Goal: Task Accomplishment & Management: Use online tool/utility

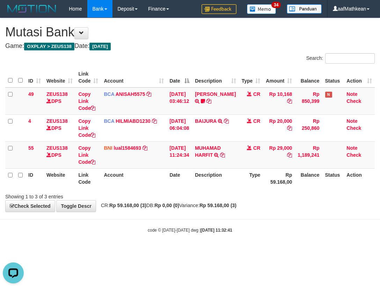
click at [215, 250] on body "Toggle navigation Home Bank Account List Load By Website Group [OXPLAY] ZEUS138…" at bounding box center [190, 125] width 380 height 251
click at [230, 249] on body "Toggle navigation Home Bank Account List Load By Website Group [OXPLAY] ZEUS138…" at bounding box center [190, 125] width 380 height 251
drag, startPoint x: 238, startPoint y: 248, endPoint x: 247, endPoint y: 248, distance: 8.4
click at [246, 248] on body "Toggle navigation Home Bank Account List Load By Website Group [OXPLAY] ZEUS138…" at bounding box center [190, 125] width 380 height 251
click at [237, 236] on body "Toggle navigation Home Bank Account List Load By Website Group [OXPLAY] ZEUS138…" at bounding box center [190, 125] width 380 height 251
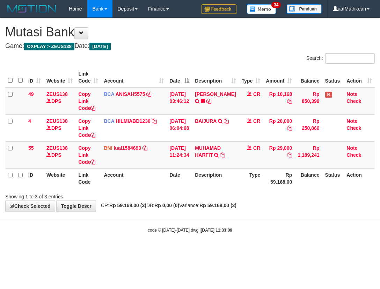
click at [246, 236] on body "Toggle navigation Home Bank Account List Load By Website Group [OXPLAY] ZEUS138…" at bounding box center [190, 125] width 380 height 251
drag, startPoint x: 249, startPoint y: 233, endPoint x: 253, endPoint y: 237, distance: 5.7
click at [253, 236] on body "Toggle navigation Home Bank Account List Load By Website Group [OXPLAY] ZEUS138…" at bounding box center [190, 125] width 380 height 251
click at [244, 245] on body "Toggle navigation Home Bank Account List Load By Website Group [OXPLAY] ZEUS138…" at bounding box center [190, 125] width 380 height 251
click at [243, 241] on body "Toggle navigation Home Bank Account List Load By Website Group [OXPLAY] ZEUS138…" at bounding box center [190, 125] width 380 height 251
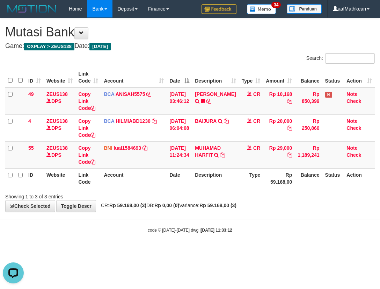
drag, startPoint x: 208, startPoint y: 263, endPoint x: 225, endPoint y: 271, distance: 18.8
click at [208, 251] on html "Toggle navigation Home Bank Account List Load By Website Group [OXPLAY] ZEUS138…" at bounding box center [190, 125] width 380 height 251
click at [203, 251] on html "Toggle navigation Home Bank Account List Load By Website Group [OXPLAY] ZEUS138…" at bounding box center [190, 125] width 380 height 251
drag, startPoint x: 249, startPoint y: 257, endPoint x: 263, endPoint y: 258, distance: 14.0
click at [249, 251] on html "Toggle navigation Home Bank Account List Load By Website Group [OXPLAY] ZEUS138…" at bounding box center [190, 125] width 380 height 251
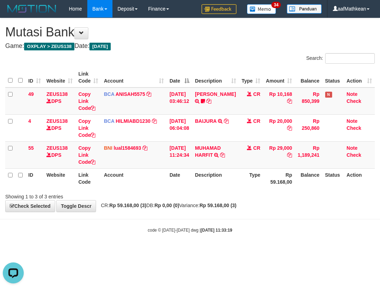
drag, startPoint x: 223, startPoint y: 198, endPoint x: 262, endPoint y: 204, distance: 38.9
click at [227, 199] on div "Showing 1 to 3 of 3 entries" at bounding box center [190, 195] width 380 height 10
click at [233, 203] on strong "Rp 59.168,00 (3)" at bounding box center [218, 205] width 37 height 6
click at [233, 204] on strong "Rp 59.168,00 (3)" at bounding box center [218, 205] width 37 height 6
click at [380, 251] on html "Toggle navigation Home Bank Account List Load By Website Group [OXPLAY] ZEUS138…" at bounding box center [190, 125] width 380 height 251
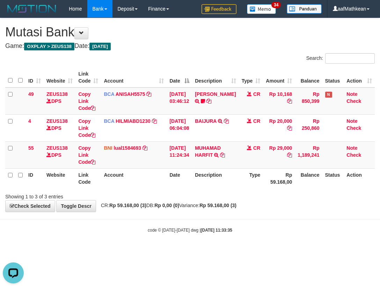
click at [212, 223] on body "Toggle navigation Home Bank Account List Load By Website Group [OXPLAY] ZEUS138…" at bounding box center [190, 125] width 380 height 251
click at [249, 218] on body "Toggle navigation Home Bank Account List Load By Website Group [OXPLAY] ZEUS138…" at bounding box center [190, 125] width 380 height 251
click at [160, 200] on div "**********" at bounding box center [190, 114] width 380 height 193
click at [208, 162] on td "MUHAMAD HARFIT TRANSFER DARI SDR MUHAMAD HARFIT" at bounding box center [215, 154] width 47 height 27
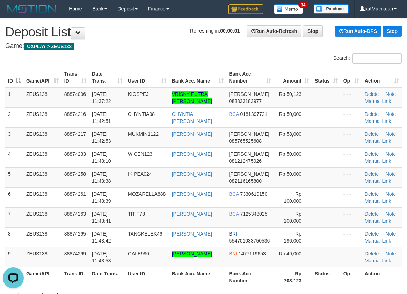
click at [65, 78] on tr "ID Game/API Trans ID Date Trans. User ID Bank Acc. Name Bank Acc. Number Amount…" at bounding box center [203, 77] width 397 height 20
click at [381, 180] on link "Manual Link" at bounding box center [378, 181] width 27 height 6
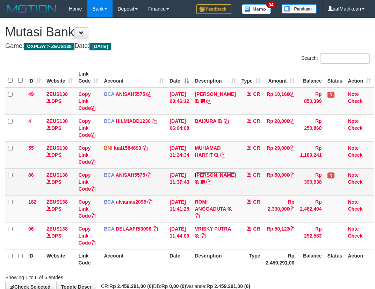
click at [218, 178] on link "[PERSON_NAME]" at bounding box center [215, 175] width 41 height 6
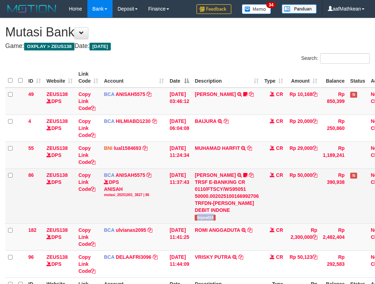
drag, startPoint x: 220, startPoint y: 225, endPoint x: 379, endPoint y: 126, distance: 186.9
click at [221, 223] on td "RIZKY RAMADH TRSF E-BANKING CR 0110/FTSCY/WS95051 50000.002025100166992706 TRFD…" at bounding box center [227, 195] width 70 height 55
click at [85, 190] on link "Copy Link Code" at bounding box center [86, 182] width 17 height 20
drag, startPoint x: 85, startPoint y: 190, endPoint x: 95, endPoint y: 192, distance: 10.3
click at [85, 191] on link "Copy Link Code" at bounding box center [86, 182] width 17 height 20
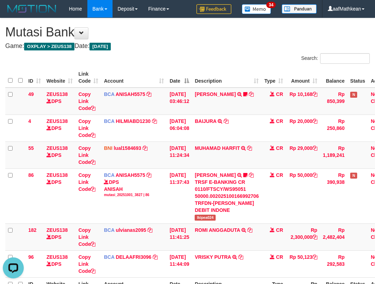
scroll to position [96, 0]
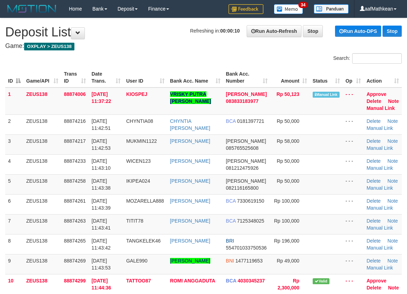
click at [50, 185] on td "ZEUS138" at bounding box center [42, 184] width 38 height 20
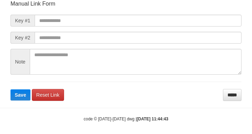
drag, startPoint x: 8, startPoint y: 59, endPoint x: 22, endPoint y: 59, distance: 13.3
click at [8, 59] on div "Deposit Detail Game/API Trans ID Date Trans. User ID Bank Acc. Name Bank Acc. N…" at bounding box center [125, 15] width 241 height 171
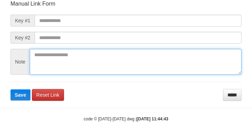
click at [71, 53] on textarea at bounding box center [136, 62] width 212 height 26
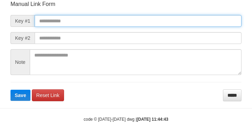
click at [92, 26] on input "text" at bounding box center [138, 21] width 207 height 12
paste input "**********"
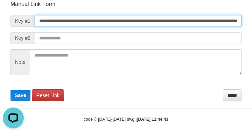
type input "**********"
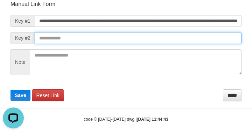
click at [170, 37] on input "text" at bounding box center [138, 38] width 207 height 12
click at [10, 90] on button "Save" at bounding box center [20, 95] width 20 height 11
click at [171, 35] on input "text" at bounding box center [138, 38] width 207 height 12
click at [10, 90] on button "Save" at bounding box center [20, 95] width 20 height 11
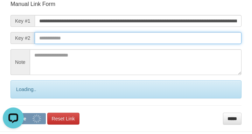
click at [172, 36] on input "text" at bounding box center [138, 38] width 207 height 12
click at [10, 113] on button "Save" at bounding box center [27, 118] width 35 height 11
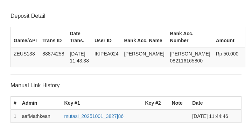
scroll to position [137, 0]
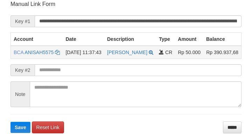
drag, startPoint x: 194, startPoint y: 45, endPoint x: 192, endPoint y: 48, distance: 4.5
click at [195, 45] on th "Amount" at bounding box center [189, 39] width 28 height 13
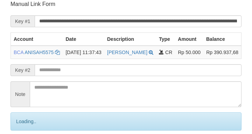
click at [105, 76] on input "text" at bounding box center [138, 70] width 207 height 12
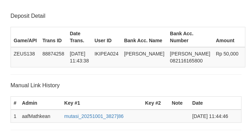
scroll to position [137, 0]
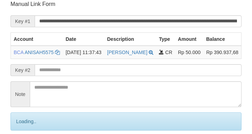
click at [112, 76] on input "text" at bounding box center [138, 70] width 207 height 12
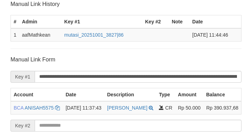
click at [112, 78] on form "**********" at bounding box center [125, 134] width 231 height 156
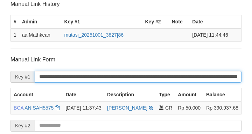
click at [111, 78] on input "**********" at bounding box center [138, 77] width 207 height 12
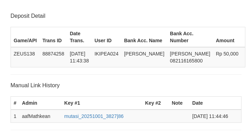
scroll to position [182, 0]
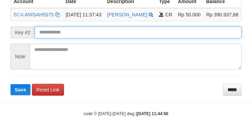
click at [10, 84] on button "Save" at bounding box center [20, 89] width 20 height 11
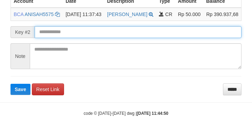
click at [49, 38] on form "**********" at bounding box center [125, 28] width 231 height 133
click at [52, 35] on input "text" at bounding box center [138, 32] width 207 height 12
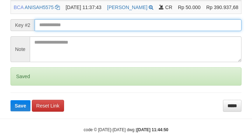
drag, startPoint x: 51, startPoint y: 33, endPoint x: 56, endPoint y: 35, distance: 5.5
click at [53, 31] on input "text" at bounding box center [138, 25] width 207 height 12
click at [10, 100] on button "Save" at bounding box center [20, 105] width 20 height 11
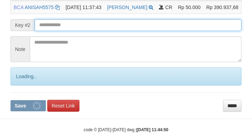
drag, startPoint x: 56, startPoint y: 35, endPoint x: 63, endPoint y: 35, distance: 7.0
click at [57, 31] on input "text" at bounding box center [138, 25] width 207 height 12
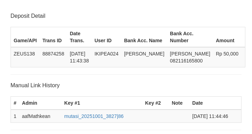
scroll to position [182, 0]
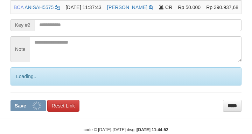
click at [66, 29] on input "text" at bounding box center [138, 25] width 207 height 12
click at [10, 100] on button "Save" at bounding box center [27, 105] width 35 height 11
click at [66, 29] on input "text" at bounding box center [138, 25] width 207 height 12
click at [10, 100] on button "Save" at bounding box center [27, 105] width 35 height 11
click at [66, 29] on input "text" at bounding box center [138, 25] width 207 height 12
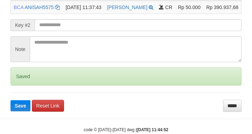
click at [66, 30] on input "text" at bounding box center [138, 25] width 207 height 12
click at [10, 100] on button "Save" at bounding box center [20, 105] width 20 height 11
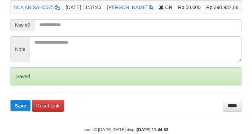
click at [65, 31] on input "text" at bounding box center [138, 25] width 207 height 12
click at [10, 100] on button "Save" at bounding box center [20, 105] width 20 height 11
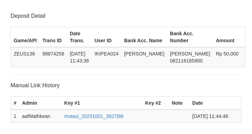
scroll to position [182, 0]
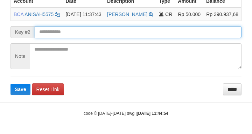
click at [70, 33] on input "text" at bounding box center [138, 32] width 207 height 12
click at [10, 84] on button "Save" at bounding box center [20, 89] width 20 height 11
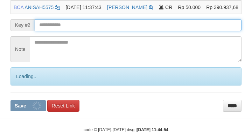
click at [71, 31] on input "text" at bounding box center [138, 25] width 207 height 12
click at [10, 100] on button "Save" at bounding box center [27, 105] width 35 height 11
click at [71, 31] on input "text" at bounding box center [138, 25] width 207 height 12
click at [10, 100] on button "Save" at bounding box center [27, 105] width 35 height 11
click at [72, 31] on input "text" at bounding box center [138, 25] width 207 height 12
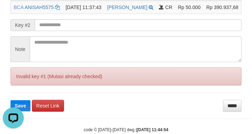
scroll to position [0, 0]
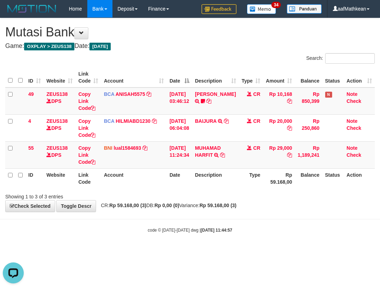
click at [119, 224] on body "Toggle navigation Home Bank Account List Load By Website Group [OXPLAY] ZEUS138…" at bounding box center [190, 125] width 380 height 251
click at [151, 226] on body "Toggle navigation Home Bank Account List Load By Website Group [OXPLAY] ZEUS138…" at bounding box center [190, 125] width 380 height 251
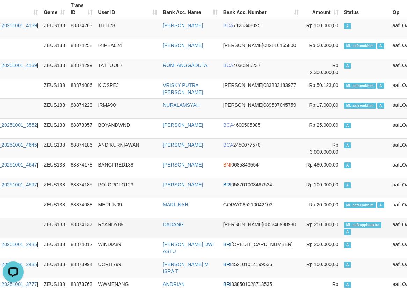
scroll to position [105, 66]
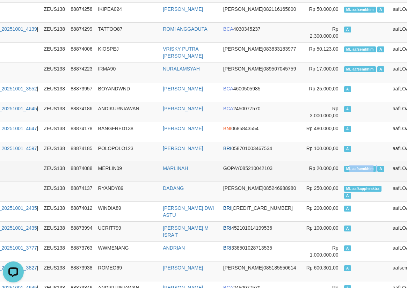
drag, startPoint x: 314, startPoint y: 170, endPoint x: 342, endPoint y: 174, distance: 29.0
click at [342, 174] on td "ML aafsemkhim A" at bounding box center [366, 172] width 49 height 20
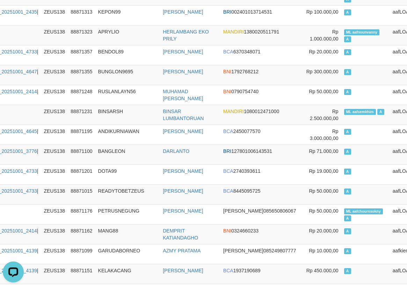
scroll to position [4168, 66]
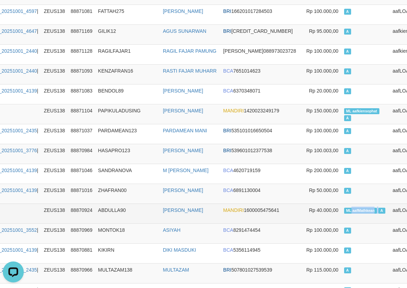
drag, startPoint x: 330, startPoint y: 214, endPoint x: 340, endPoint y: 212, distance: 10.9
click at [343, 215] on td "ML aafMathkean A" at bounding box center [366, 214] width 49 height 20
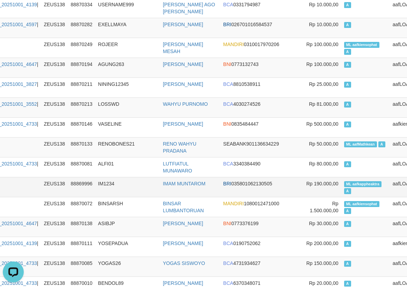
scroll to position [6036, 66]
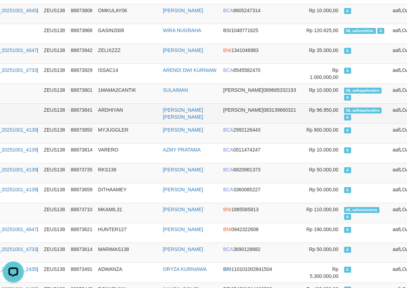
scroll to position [350, 66]
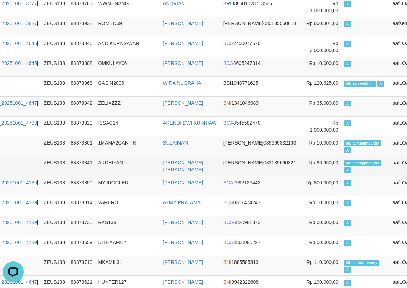
click at [342, 159] on td "ML aafkappheaktra A" at bounding box center [366, 166] width 49 height 20
copy td "aafkappheaktra"
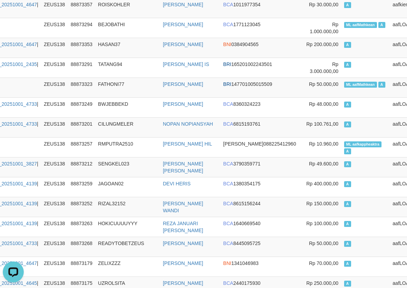
scroll to position [2169, 66]
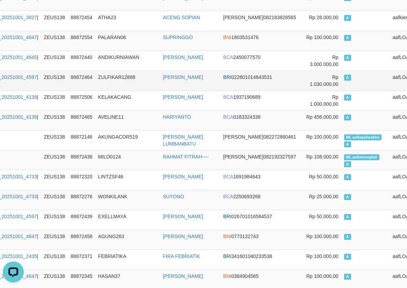
drag, startPoint x: 71, startPoint y: 100, endPoint x: 69, endPoint y: 78, distance: 22.1
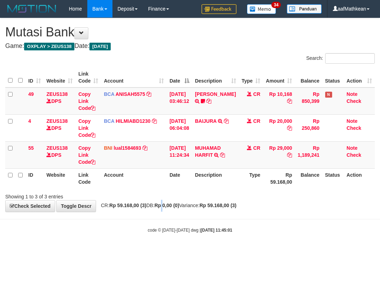
click at [173, 205] on strong "Rp 0,00 (0)" at bounding box center [167, 205] width 25 height 6
click at [160, 206] on span "CR: Rp 59.168,00 (3) DB: Rp 0,00 (0) Variance: Rp 59.168,00 (3)" at bounding box center [167, 205] width 139 height 6
click at [161, 203] on span "CR: Rp 59.168,00 (3) DB: Rp 0,00 (0) Variance: Rp 59.168,00 (3)" at bounding box center [167, 205] width 139 height 6
click at [128, 212] on body "Toggle navigation Home Bank Account List Load By Website Group [OXPLAY] ZEUS138…" at bounding box center [190, 125] width 380 height 251
click at [145, 223] on body "Toggle navigation Home Bank Account List Load By Website Group [OXPLAY] ZEUS138…" at bounding box center [190, 125] width 380 height 251
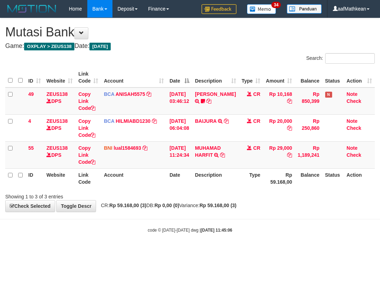
click at [141, 210] on div "**********" at bounding box center [190, 114] width 380 height 193
click at [222, 222] on body "Toggle navigation Home Bank Account List Load By Website Group [OXPLAY] ZEUS138…" at bounding box center [190, 125] width 380 height 251
drag, startPoint x: 117, startPoint y: 204, endPoint x: 111, endPoint y: 206, distance: 6.4
click at [113, 206] on div "**********" at bounding box center [190, 114] width 380 height 193
click at [127, 202] on div "**********" at bounding box center [190, 114] width 380 height 193
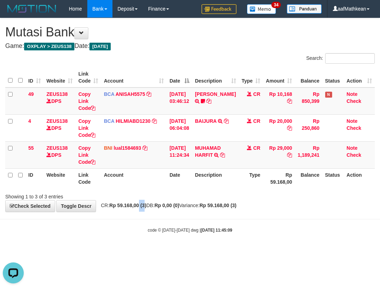
drag, startPoint x: 148, startPoint y: 208, endPoint x: 189, endPoint y: 2, distance: 210.0
click at [180, 87] on div "**********" at bounding box center [190, 114] width 380 height 193
drag, startPoint x: 158, startPoint y: 197, endPoint x: 169, endPoint y: 204, distance: 12.8
click at [157, 199] on div "Showing 1 to 3 of 3 entries" at bounding box center [79, 195] width 158 height 10
drag, startPoint x: 169, startPoint y: 204, endPoint x: 178, endPoint y: 206, distance: 10.1
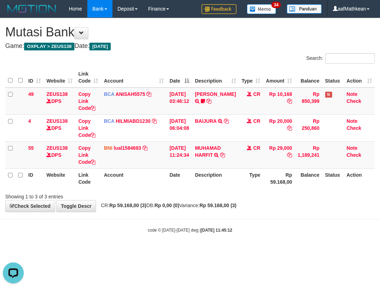
click at [169, 207] on strong "Rp 0,00 (0)" at bounding box center [167, 205] width 25 height 6
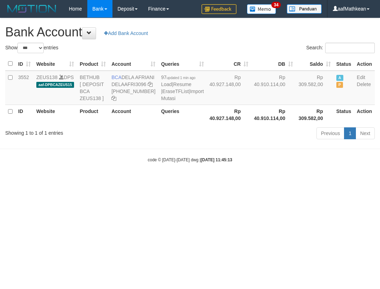
select select "***"
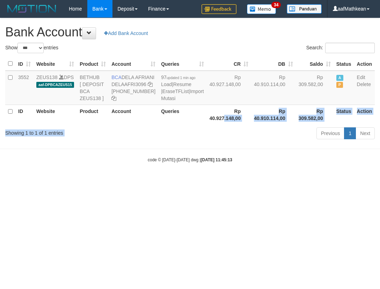
click at [186, 142] on div "Show ** ** ** *** *** entries Search: ID Website Product Account Queries CR [PE…" at bounding box center [190, 92] width 370 height 99
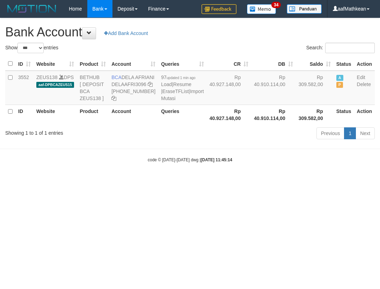
select select "***"
click at [225, 180] on html "Toggle navigation Home Bank Account List Load By Website Group [OXPLAY] ZEUS138…" at bounding box center [190, 90] width 380 height 180
drag, startPoint x: 188, startPoint y: 229, endPoint x: 378, endPoint y: 243, distance: 190.3
click at [374, 180] on html "Toggle navigation Home Bank Account List Load By Website Group [OXPLAY] ZEUS138…" at bounding box center [190, 90] width 380 height 180
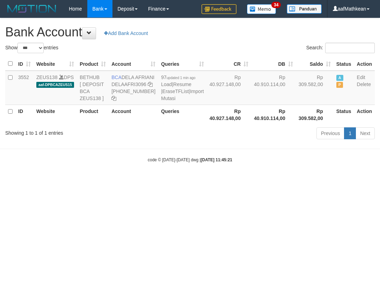
select select "***"
drag, startPoint x: 237, startPoint y: 213, endPoint x: 380, endPoint y: 202, distance: 143.7
click at [248, 180] on html "Toggle navigation Home Bank Account List Load By Website Group [OXPLAY] ZEUS138…" at bounding box center [190, 90] width 380 height 180
select select "***"
click at [196, 164] on body "Toggle navigation Home Bank Account List Load By Website Group [OXPLAY] ZEUS138…" at bounding box center [190, 90] width 380 height 180
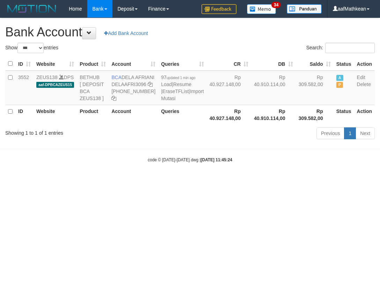
select select "***"
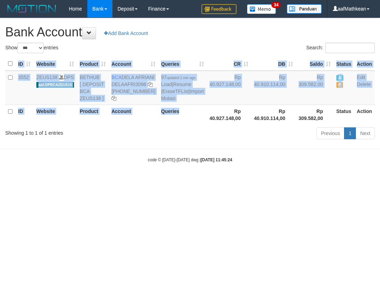
drag, startPoint x: 183, startPoint y: 137, endPoint x: 381, endPoint y: 208, distance: 210.6
click at [380, 180] on html "Toggle navigation Home Bank Account List Load By Website Group [OXPLAY] ZEUS138…" at bounding box center [190, 90] width 380 height 180
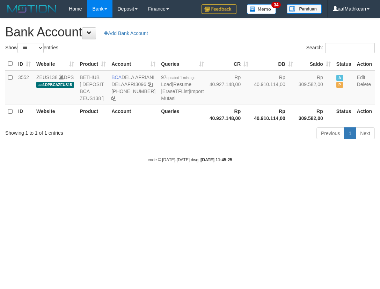
select select "***"
click at [164, 86] on table "ID Website Product Account Queries CR DB Saldo Status Action 3552 ZEUS138 DPS a…" at bounding box center [190, 90] width 370 height 67
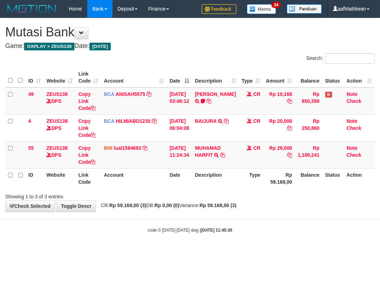
click at [210, 203] on span "CR: Rp 59.168,00 (3) DB: Rp 0,00 (0) Variance: Rp 59.168,00 (3)" at bounding box center [167, 205] width 139 height 6
click at [217, 208] on div "**********" at bounding box center [190, 114] width 380 height 193
drag, startPoint x: 0, startPoint y: 0, endPoint x: 208, endPoint y: 203, distance: 290.8
click at [216, 202] on div "**********" at bounding box center [190, 114] width 380 height 193
click at [196, 201] on div "**********" at bounding box center [190, 114] width 380 height 193
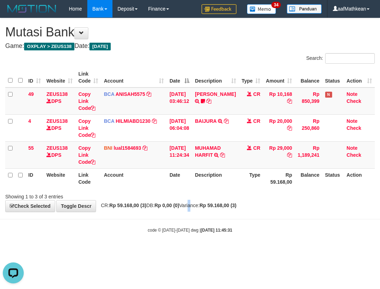
click at [169, 207] on strong "Rp 0,00 (0)" at bounding box center [167, 205] width 25 height 6
click at [173, 212] on div "**********" at bounding box center [190, 114] width 380 height 193
click at [165, 220] on body "Toggle navigation Home Bank Account List Load By Website Group [OXPLAY] ZEUS138…" at bounding box center [190, 125] width 380 height 251
click at [149, 210] on div "**********" at bounding box center [190, 114] width 380 height 193
click at [288, 230] on div "code © [DATE]-[DATE] dwg | [DATE] 11:45:35" at bounding box center [190, 229] width 380 height 7
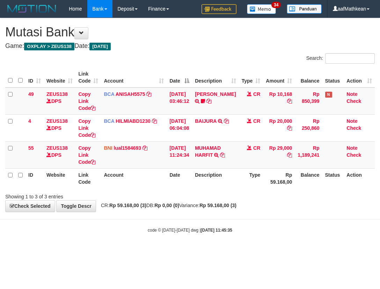
drag, startPoint x: 170, startPoint y: 230, endPoint x: 379, endPoint y: 269, distance: 213.0
click at [218, 238] on body "Toggle navigation Home Bank Account List Load By Website Group [OXPLAY] ZEUS138…" at bounding box center [190, 125] width 380 height 251
click at [169, 197] on div "Showing 1 to 3 of 3 entries" at bounding box center [190, 195] width 380 height 10
click at [173, 201] on div "**********" at bounding box center [190, 114] width 380 height 193
drag, startPoint x: 145, startPoint y: 206, endPoint x: 154, endPoint y: 208, distance: 9.3
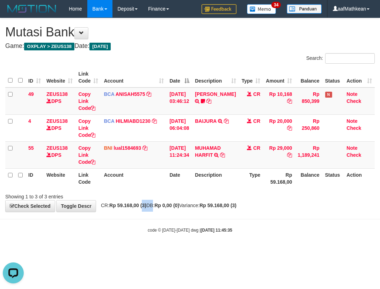
click at [153, 208] on div "**********" at bounding box center [190, 114] width 380 height 193
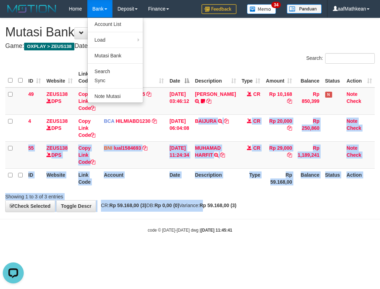
click at [229, 227] on body "Toggle navigation Home Bank Account List Load By Website Group [OXPLAY] ZEUS138…" at bounding box center [190, 125] width 380 height 251
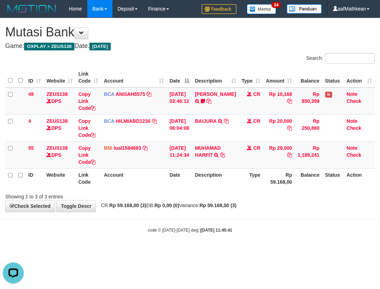
click at [259, 251] on html "Toggle navigation Home Bank Account List Load By Website Group [OXPLAY] ZEUS138…" at bounding box center [190, 125] width 380 height 251
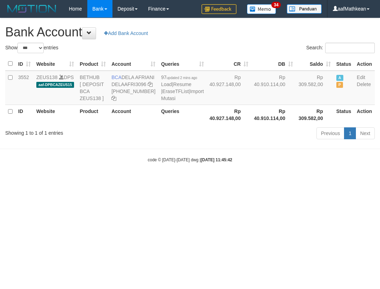
select select "***"
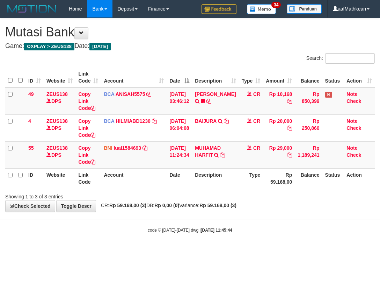
click at [84, 233] on body "Toggle navigation Home Bank Account List Load By Website Group [OXPLAY] ZEUS138…" at bounding box center [190, 125] width 380 height 251
click at [131, 198] on div "Showing 1 to 3 of 3 entries" at bounding box center [79, 195] width 148 height 10
click at [153, 187] on th "Account" at bounding box center [134, 178] width 66 height 20
drag, startPoint x: 154, startPoint y: 222, endPoint x: 314, endPoint y: 233, distance: 160.2
click at [157, 223] on body "Toggle navigation Home Bank Account List Load By Website Group [OXPLAY] ZEUS138…" at bounding box center [190, 125] width 380 height 251
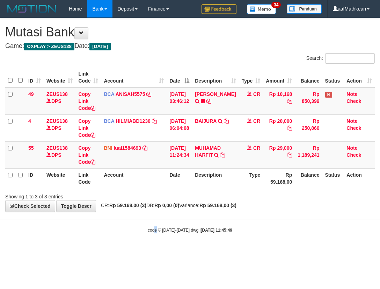
drag, startPoint x: 83, startPoint y: 229, endPoint x: 239, endPoint y: 242, distance: 156.8
click at [94, 233] on div "code © 2012-2018 dwg | 2025/10/01 11:45:49" at bounding box center [190, 229] width 380 height 7
click at [158, 246] on body "Toggle navigation Home Bank Account List Load By Website Group [OXPLAY] ZEUS138…" at bounding box center [190, 125] width 380 height 251
drag, startPoint x: 306, startPoint y: 231, endPoint x: 376, endPoint y: 233, distance: 70.7
click at [313, 231] on div "code © [DATE]-[DATE] dwg | [DATE] 11:45:51" at bounding box center [190, 229] width 380 height 7
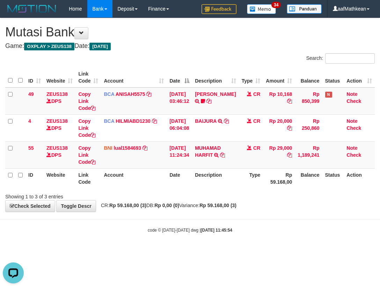
drag, startPoint x: 246, startPoint y: 220, endPoint x: 378, endPoint y: 223, distance: 131.5
click at [250, 222] on body "Toggle navigation Home Bank Account List Load By Website Group [OXPLAY] ZEUS138…" at bounding box center [190, 125] width 380 height 251
click at [278, 198] on div "Showing 1 to 3 of 3 entries" at bounding box center [190, 195] width 380 height 10
drag, startPoint x: 278, startPoint y: 198, endPoint x: 295, endPoint y: 201, distance: 17.7
click at [278, 199] on div "Showing 1 to 3 of 3 entries" at bounding box center [190, 195] width 380 height 10
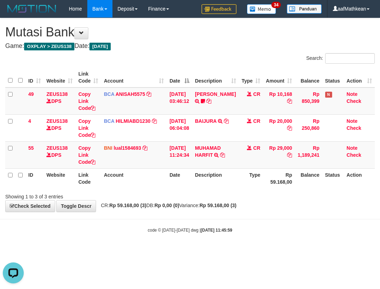
click at [121, 215] on body "Toggle navigation Home Bank Account List Load By Website Group [OXPLAY] ZEUS138…" at bounding box center [190, 125] width 380 height 251
click at [334, 233] on div "code © 2012-2018 dwg | 2025/10/01 11:46:02" at bounding box center [190, 229] width 380 height 7
drag, startPoint x: 138, startPoint y: 222, endPoint x: 378, endPoint y: 224, distance: 239.9
click at [189, 227] on body "Toggle navigation Home Bank Account List Load By Website Group [OXPLAY] ZEUS138…" at bounding box center [190, 125] width 380 height 251
drag, startPoint x: 109, startPoint y: 223, endPoint x: 113, endPoint y: 226, distance: 4.3
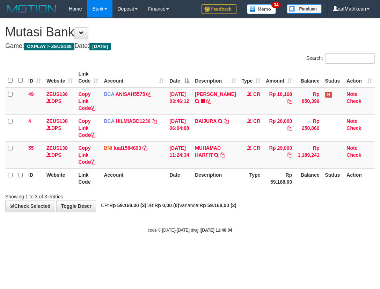
click at [109, 224] on body "Toggle navigation Home Bank Account List Load By Website Group [OXPLAY] ZEUS138…" at bounding box center [190, 125] width 380 height 251
drag, startPoint x: 240, startPoint y: 221, endPoint x: 241, endPoint y: 233, distance: 12.0
click at [242, 223] on body "Toggle navigation Home Bank Account List Load By Website Group [OXPLAY] ZEUS138…" at bounding box center [190, 125] width 380 height 251
click at [227, 237] on body "Toggle navigation Home Bank Account List Load By Website Group [OXPLAY] ZEUS138…" at bounding box center [190, 125] width 380 height 251
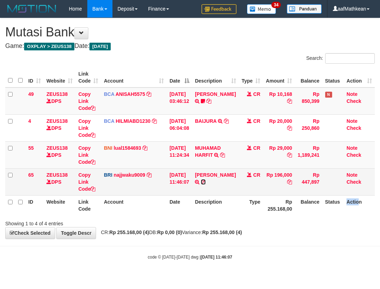
drag, startPoint x: 207, startPoint y: 181, endPoint x: 211, endPoint y: 178, distance: 4.3
click at [206, 181] on icon at bounding box center [203, 181] width 5 height 5
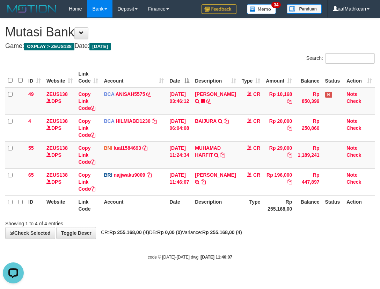
click at [74, 222] on div "Showing 1 to 4 of 4 entries" at bounding box center [79, 222] width 148 height 10
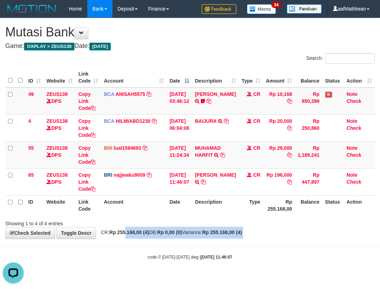
click at [139, 243] on body "Toggle navigation Home Bank Account List Load By Website Group [OXPLAY] ZEUS138…" at bounding box center [190, 139] width 380 height 278
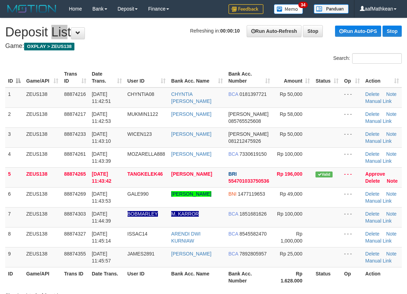
drag, startPoint x: 52, startPoint y: 19, endPoint x: 52, endPoint y: 26, distance: 6.7
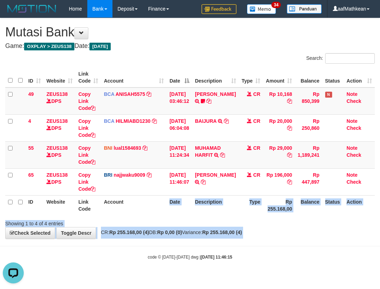
click at [380, 239] on html "Toggle navigation Home Bank Account List Load By Website Group [OXPLAY] ZEUS138…" at bounding box center [190, 139] width 380 height 278
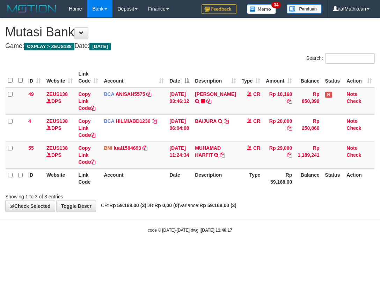
click at [194, 230] on small "code © [DATE]-[DATE] dwg | [DATE] 11:46:17" at bounding box center [190, 230] width 85 height 5
drag, startPoint x: 203, startPoint y: 236, endPoint x: 375, endPoint y: 237, distance: 171.7
click at [278, 243] on body "Toggle navigation Home Bank Account List Load By Website Group [OXPLAY] ZEUS138…" at bounding box center [190, 125] width 380 height 251
click at [216, 223] on body "Toggle navigation Home Bank Account List Load By Website Group [OXPLAY] ZEUS138…" at bounding box center [190, 125] width 380 height 251
click at [326, 233] on div "code © 2012-2018 dwg | 2025/10/01 11:46:19" at bounding box center [190, 229] width 380 height 7
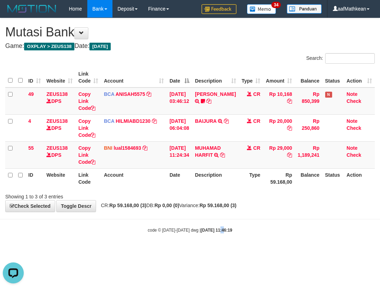
drag, startPoint x: 162, startPoint y: 215, endPoint x: 380, endPoint y: 232, distance: 219.2
click at [173, 216] on body "Toggle navigation Home Bank Account List Load By Website Group [OXPLAY] ZEUS138…" at bounding box center [190, 125] width 380 height 251
drag, startPoint x: 183, startPoint y: 232, endPoint x: 274, endPoint y: 243, distance: 92.2
click at [185, 234] on body "Toggle navigation Home Bank Account List Load By Website Group [OXPLAY] ZEUS138…" at bounding box center [190, 125] width 380 height 251
drag, startPoint x: 211, startPoint y: 232, endPoint x: 236, endPoint y: 237, distance: 25.4
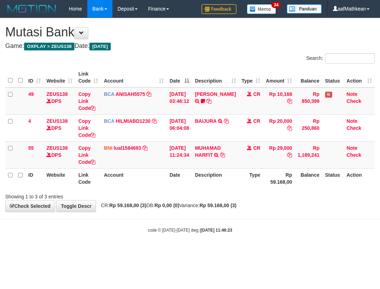
click at [212, 233] on div "code © [DATE]-[DATE] dwg | [DATE] 11:46:23" at bounding box center [190, 229] width 380 height 7
drag, startPoint x: 230, startPoint y: 228, endPoint x: 378, endPoint y: 234, distance: 148.4
click at [230, 228] on strong "2025/10/01 11:46:24" at bounding box center [216, 230] width 31 height 5
drag, startPoint x: 239, startPoint y: 230, endPoint x: 379, endPoint y: 239, distance: 139.8
click at [252, 233] on div "code © 2012-2018 dwg | 2025/10/01 11:46:24" at bounding box center [190, 229] width 380 height 7
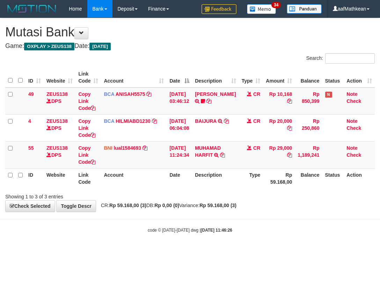
click at [205, 230] on strong "[DATE] 11:46:26" at bounding box center [216, 230] width 31 height 5
drag, startPoint x: 244, startPoint y: 237, endPoint x: 378, endPoint y: 206, distance: 136.9
click at [333, 221] on body "Toggle navigation Home Bank Account List Load By Website Group [OXPLAY] ZEUS138…" at bounding box center [190, 125] width 380 height 251
click at [280, 228] on body "Toggle navigation Home Bank Account List Load By Website Group [OXPLAY] ZEUS138…" at bounding box center [190, 125] width 380 height 251
drag, startPoint x: 248, startPoint y: 219, endPoint x: 269, endPoint y: 223, distance: 21.4
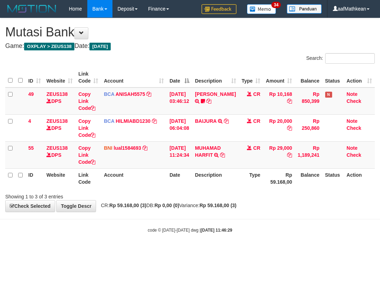
click at [250, 220] on body "Toggle navigation Home Bank Account List Load By Website Group [OXPLAY] ZEUS138…" at bounding box center [190, 125] width 380 height 251
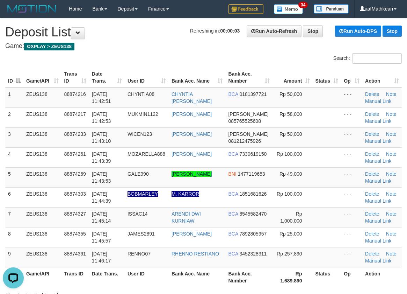
click at [42, 80] on table "ID Game/API Trans ID Date Trans. User ID Bank Acc. Name Bank Acc. Number Amount…" at bounding box center [203, 176] width 397 height 219
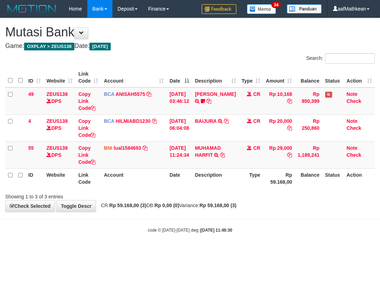
drag, startPoint x: 183, startPoint y: 223, endPoint x: 298, endPoint y: 234, distance: 115.2
click at [202, 228] on body "Toggle navigation Home Bank Account List Load By Website Group [OXPLAY] ZEUS138…" at bounding box center [190, 125] width 380 height 251
click at [207, 223] on body "Toggle navigation Home Bank Account List Load By Website Group [OXPLAY] ZEUS138…" at bounding box center [190, 125] width 380 height 251
drag, startPoint x: 350, startPoint y: 234, endPoint x: 379, endPoint y: 234, distance: 29.0
click at [360, 234] on body "Toggle navigation Home Bank Account List Load By Website Group [OXPLAY] ZEUS138…" at bounding box center [190, 125] width 380 height 251
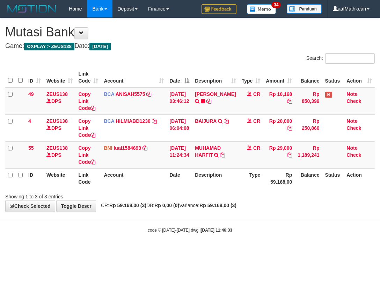
drag, startPoint x: 142, startPoint y: 238, endPoint x: 378, endPoint y: 233, distance: 236.1
click at [153, 240] on body "Toggle navigation Home Bank Account List Load By Website Group [OXPLAY] ZEUS138…" at bounding box center [190, 125] width 380 height 251
drag, startPoint x: 127, startPoint y: 214, endPoint x: 175, endPoint y: 229, distance: 50.1
click at [151, 224] on body "Toggle navigation Home Bank Account List Load By Website Group [OXPLAY] ZEUS138…" at bounding box center [190, 125] width 380 height 251
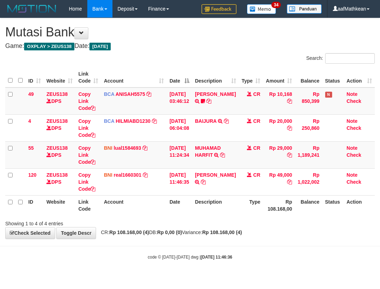
click at [176, 229] on div "**********" at bounding box center [190, 128] width 380 height 220
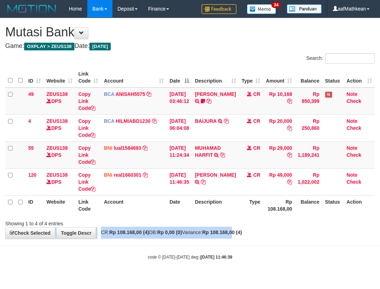
click at [256, 228] on div "**********" at bounding box center [190, 128] width 380 height 220
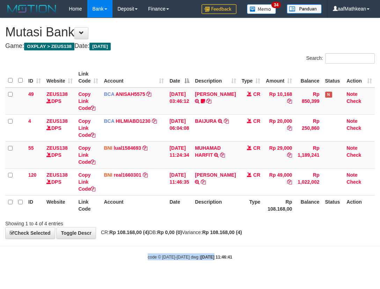
drag, startPoint x: 136, startPoint y: 241, endPoint x: 389, endPoint y: 274, distance: 255.7
click at [380, 274] on html "Toggle navigation Home Bank Account List Load By Website Group [OXPLAY] ZEUS138…" at bounding box center [190, 139] width 380 height 278
click at [171, 217] on div "Search: ID Website Link Code Account Date Description Type Amount Balance Statu…" at bounding box center [190, 140] width 370 height 174
drag, startPoint x: 171, startPoint y: 211, endPoint x: 186, endPoint y: 216, distance: 16.5
click at [175, 213] on tr "ID Website Link Code Account Date Description Type Rp 108.168,00 Balance Status…" at bounding box center [190, 205] width 370 height 20
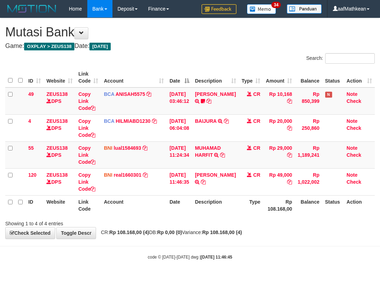
drag, startPoint x: 270, startPoint y: 237, endPoint x: 379, endPoint y: 253, distance: 111.0
click at [274, 238] on div "**********" at bounding box center [190, 128] width 380 height 220
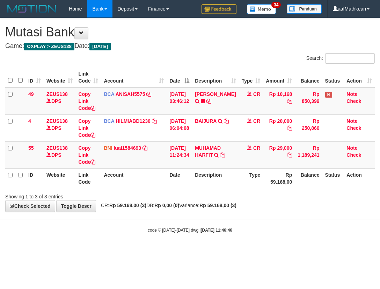
click at [276, 234] on body "Toggle navigation Home Bank Account List Load By Website Group [OXPLAY] ZEUS138…" at bounding box center [190, 125] width 380 height 251
drag, startPoint x: 269, startPoint y: 210, endPoint x: 378, endPoint y: 218, distance: 109.7
click at [279, 212] on body "Toggle navigation Home Bank Account List Load By Website Group [OXPLAY] ZEUS138…" at bounding box center [190, 125] width 380 height 251
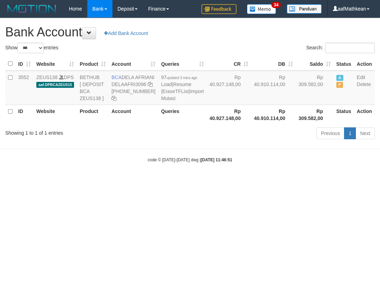
select select "***"
click at [214, 159] on body "Toggle navigation Home Bank Account List Load By Website Group [OXPLAY] ZEUS138…" at bounding box center [190, 90] width 380 height 180
select select "***"
drag, startPoint x: 123, startPoint y: 76, endPoint x: 140, endPoint y: 86, distance: 19.4
click at [140, 86] on td "BCA DELA AFRIANI DELAAFRI3096 869-245-8639" at bounding box center [134, 88] width 50 height 34
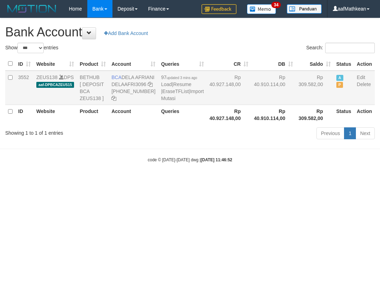
copy td "DELA AFRIANI"
click at [245, 142] on div "Previous 1 Next" at bounding box center [270, 134] width 212 height 15
drag, startPoint x: 125, startPoint y: 180, endPoint x: 150, endPoint y: 184, distance: 25.1
click at [145, 163] on div "code © 2012-2018 dwg | 2025/10/01 11:46:52" at bounding box center [190, 159] width 380 height 7
select select "***"
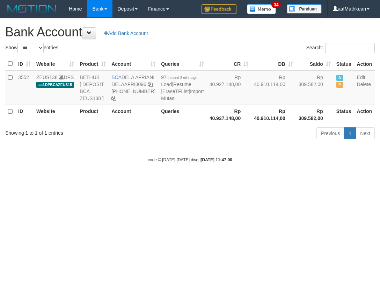
click at [213, 180] on body "Toggle navigation Home Bank Account List Load By Website Group [OXPLAY] ZEUS138…" at bounding box center [190, 90] width 380 height 180
select select "***"
drag, startPoint x: 138, startPoint y: 242, endPoint x: 370, endPoint y: 250, distance: 231.6
click at [156, 180] on html "Toggle navigation Home Bank Account List Load By Website Group [OXPLAY] ZEUS138…" at bounding box center [190, 90] width 380 height 180
select select "***"
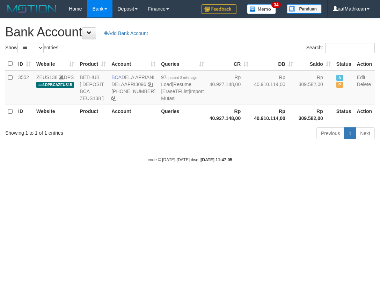
drag, startPoint x: 163, startPoint y: 253, endPoint x: 309, endPoint y: 261, distance: 146.0
click at [178, 180] on html "Toggle navigation Home Bank Account List Load By Website Group [OXPLAY] ZEUS138…" at bounding box center [190, 90] width 380 height 180
select select "***"
drag, startPoint x: 147, startPoint y: 271, endPoint x: 227, endPoint y: 269, distance: 80.1
click at [161, 180] on html "Toggle navigation Home Bank Account List Load By Website Group [OXPLAY] ZEUS138…" at bounding box center [190, 90] width 380 height 180
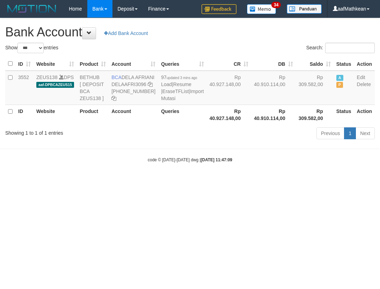
select select "***"
click at [203, 180] on html "Toggle navigation Home Bank Account List Load By Website Group [OXPLAY] ZEUS138…" at bounding box center [190, 90] width 380 height 180
click at [71, 180] on html "Toggle navigation Home Bank Account List Load By Website Group [OXPLAY] ZEUS138…" at bounding box center [190, 90] width 380 height 180
select select "***"
click at [208, 162] on strong "2025/10/01 11:47:15" at bounding box center [216, 159] width 31 height 5
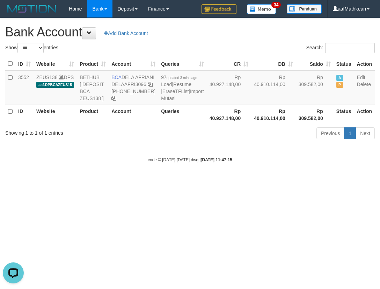
drag, startPoint x: 205, startPoint y: 158, endPoint x: 198, endPoint y: 148, distance: 12.4
click at [201, 152] on body "Toggle navigation Home Bank Account List Load By Website Group [OXPLAY] ZEUS138…" at bounding box center [190, 90] width 380 height 180
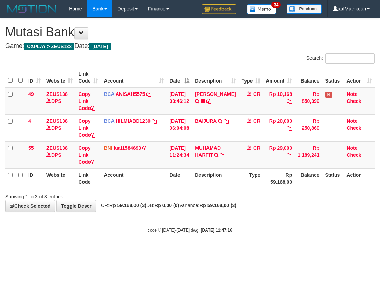
click at [224, 206] on div "**********" at bounding box center [190, 114] width 380 height 193
drag, startPoint x: 236, startPoint y: 216, endPoint x: 234, endPoint y: 207, distance: 10.1
click at [236, 214] on body "Toggle navigation Home Bank Account List Load By Website Group [OXPLAY] ZEUS138…" at bounding box center [190, 125] width 380 height 251
drag, startPoint x: 437, startPoint y: 218, endPoint x: 550, endPoint y: 216, distance: 112.6
click at [380, 216] on html "Toggle navigation Home Bank Account List Load By Website Group [OXPLAY] ZEUS138…" at bounding box center [190, 125] width 380 height 251
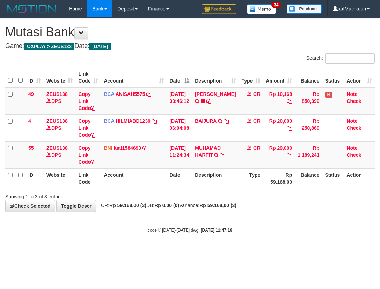
drag, startPoint x: 66, startPoint y: 252, endPoint x: 150, endPoint y: 259, distance: 84.2
click at [66, 251] on html "Toggle navigation Home Bank Account List Load By Website Group [OXPLAY] ZEUS138…" at bounding box center [190, 125] width 380 height 251
click at [208, 251] on html "Toggle navigation Home Bank Account List Load By Website Group [OXPLAY] ZEUS138…" at bounding box center [190, 125] width 380 height 251
click at [166, 197] on div "Showing 1 to 3 of 3 entries" at bounding box center [190, 195] width 380 height 10
click at [179, 208] on div "**********" at bounding box center [190, 114] width 380 height 193
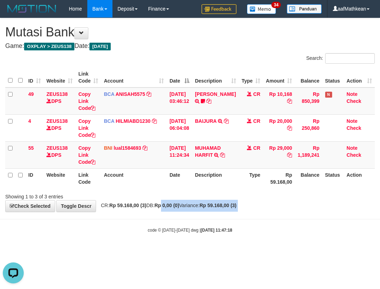
drag, startPoint x: 172, startPoint y: 210, endPoint x: 417, endPoint y: 234, distance: 246.0
click at [380, 234] on html "Toggle navigation Home Bank Account List Load By Website Group [OXPLAY] ZEUS138…" at bounding box center [190, 125] width 380 height 251
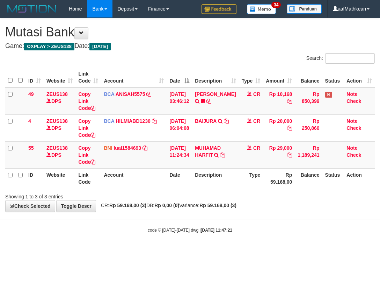
click at [197, 237] on body "Toggle navigation Home Bank Account List Load By Website Group [OXPLAY] ZEUS138…" at bounding box center [190, 125] width 380 height 251
click at [116, 220] on body "Toggle navigation Home Bank Account List Load By Website Group [OXPLAY] ZEUS138…" at bounding box center [190, 125] width 380 height 251
drag, startPoint x: 300, startPoint y: 231, endPoint x: 307, endPoint y: 231, distance: 7.3
click at [301, 231] on div "code © [DATE]-[DATE] dwg | [DATE] 11:47:26" at bounding box center [190, 229] width 380 height 7
click at [372, 218] on body "Toggle navigation Home Bank Account List Load By Website Group [OXPLAY] ZEUS138…" at bounding box center [190, 125] width 380 height 251
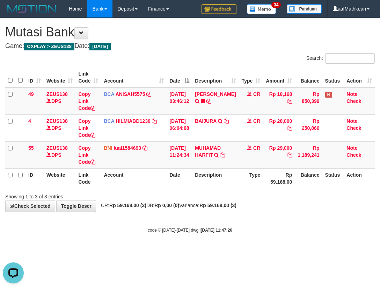
click at [146, 179] on th "Account" at bounding box center [134, 178] width 66 height 20
drag, startPoint x: 122, startPoint y: 167, endPoint x: 244, endPoint y: 194, distance: 124.8
click at [137, 174] on table "ID Website Link Code Account Date Description Type Amount Balance Status Action…" at bounding box center [190, 127] width 370 height 121
click at [156, 204] on div "**********" at bounding box center [190, 114] width 380 height 193
click at [186, 222] on body "Toggle navigation Home Bank Account List Load By Website Group [OXPLAY] ZEUS138…" at bounding box center [190, 125] width 380 height 251
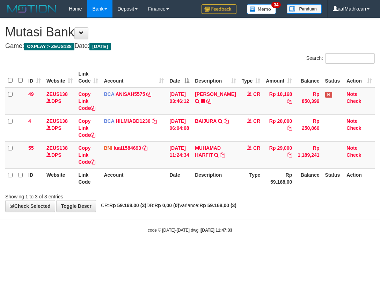
click at [229, 219] on body "Toggle navigation Home Bank Account List Load By Website Group [OXPLAY] ZEUS138…" at bounding box center [190, 125] width 380 height 251
drag, startPoint x: 194, startPoint y: 236, endPoint x: 143, endPoint y: 213, distance: 55.5
click at [192, 233] on body "Toggle navigation Home Bank Account List Load By Website Group [OXPLAY] ZEUS138…" at bounding box center [190, 125] width 380 height 251
click at [110, 215] on body "Toggle navigation Home Bank Account List Load By Website Group [OXPLAY] ZEUS138…" at bounding box center [190, 125] width 380 height 251
click at [133, 222] on body "Toggle navigation Home Bank Account List Load By Website Group [OXPLAY] ZEUS138…" at bounding box center [190, 125] width 380 height 251
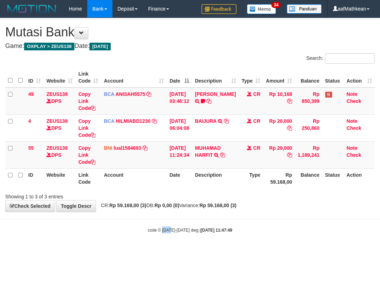
click at [166, 225] on body "Toggle navigation Home Bank Account List Load By Website Group [OXPLAY] ZEUS138…" at bounding box center [190, 125] width 380 height 251
click at [212, 223] on body "Toggle navigation Home Bank Account List Load By Website Group [OXPLAY] ZEUS138…" at bounding box center [190, 125] width 380 height 251
click at [214, 229] on div "code © 2012-2018 dwg | 2025/10/01 11:47:50" at bounding box center [190, 229] width 380 height 7
click at [232, 228] on strong "2025/10/01 11:47:50" at bounding box center [216, 230] width 31 height 5
drag, startPoint x: 232, startPoint y: 228, endPoint x: 256, endPoint y: 233, distance: 24.9
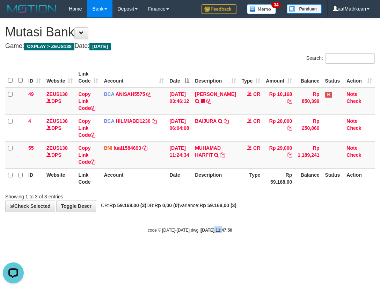
click at [239, 232] on div "code © 2012-2018 dwg | 2025/10/01 11:47:50" at bounding box center [190, 229] width 380 height 7
click at [139, 197] on div "Showing 1 to 3 of 3 entries" at bounding box center [79, 195] width 148 height 10
drag, startPoint x: 172, startPoint y: 202, endPoint x: 229, endPoint y: 199, distance: 56.7
click at [187, 202] on div "**********" at bounding box center [190, 114] width 380 height 193
drag, startPoint x: 219, startPoint y: 178, endPoint x: 220, endPoint y: 214, distance: 36.0
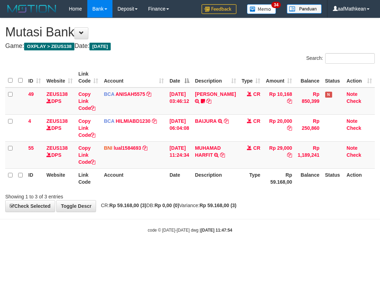
click at [210, 192] on div "Search: ID Website Link Code Account Date Description Type Amount Balance Statu…" at bounding box center [190, 126] width 370 height 147
drag, startPoint x: 230, startPoint y: 191, endPoint x: 239, endPoint y: 222, distance: 32.1
click at [229, 196] on div "Showing 1 to 3 of 3 entries" at bounding box center [190, 195] width 380 height 10
click at [238, 222] on body "Toggle navigation Home Bank Account List Load By Website Group [OXPLAY] ZEUS138…" at bounding box center [190, 125] width 380 height 251
click at [239, 214] on body "Toggle navigation Home Bank Account List Load By Website Group [OXPLAY] ZEUS138…" at bounding box center [190, 125] width 380 height 251
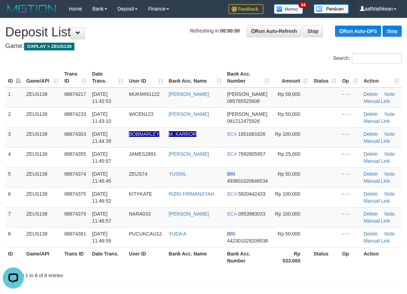
drag, startPoint x: 99, startPoint y: 195, endPoint x: 411, endPoint y: 139, distance: 316.6
click at [209, 188] on tr "6 ZEUS138 88874375 01/10/2025 11:46:52 KITYKATE RIZKI FIRMANSYAH BCA 5820442433…" at bounding box center [203, 197] width 397 height 20
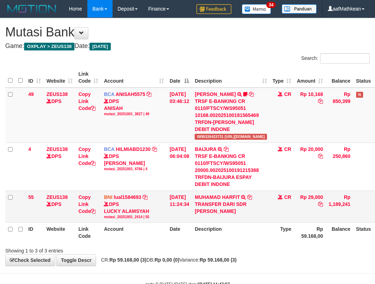
click at [100, 213] on td "Copy Link Code" at bounding box center [89, 206] width 26 height 32
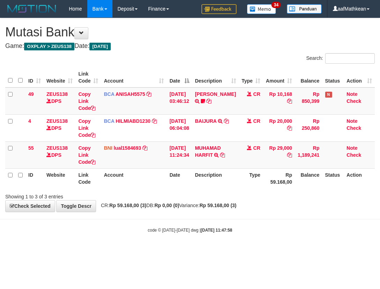
click at [124, 215] on body "Toggle navigation Home Bank Account List Load By Website Group [OXPLAY] ZEUS138…" at bounding box center [190, 125] width 380 height 251
click at [270, 138] on tbody "49 ZEUS138 DPS Copy Link Code BCA ANISAH5575 DPS ANISAH mutasi_20251001_3827 | …" at bounding box center [190, 127] width 370 height 81
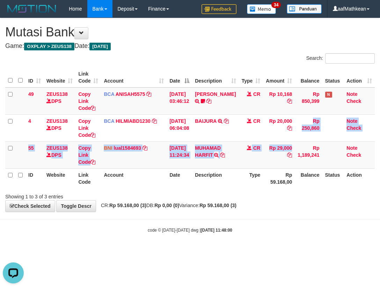
click at [242, 251] on html "Toggle navigation Home Bank Account List Load By Website Group [OXPLAY] ZEUS138…" at bounding box center [190, 125] width 380 height 251
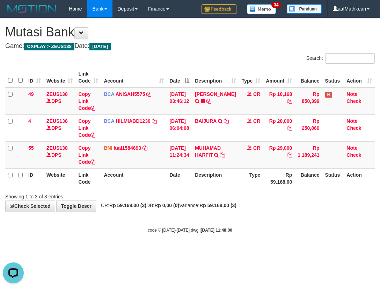
click at [267, 251] on html "Toggle navigation Home Bank Account List Load By Website Group [OXPLAY] ZEUS138…" at bounding box center [190, 125] width 380 height 251
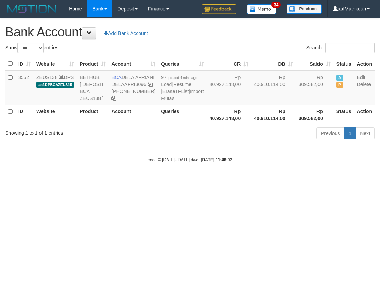
select select "***"
drag, startPoint x: 123, startPoint y: 78, endPoint x: 135, endPoint y: 85, distance: 14.3
click at [135, 85] on td "BCA DELA AFRIANI DELAAFRI3096 [PHONE_NUMBER]" at bounding box center [134, 88] width 50 height 34
copy td "DELA AFRIANI"
click at [134, 180] on html "Toggle navigation Home Bank Account List Load By Website Group [OXPLAY] ZEUS138…" at bounding box center [190, 90] width 380 height 180
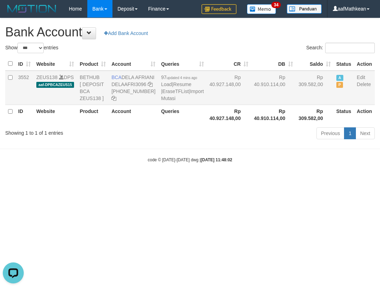
drag, startPoint x: 262, startPoint y: 159, endPoint x: 156, endPoint y: 84, distance: 129.9
click at [248, 141] on body "Toggle navigation Home Bank Account List Load By Website Group [OXPLAY] ZEUS138…" at bounding box center [190, 90] width 380 height 180
select select "***"
click at [148, 87] on icon at bounding box center [150, 84] width 5 height 5
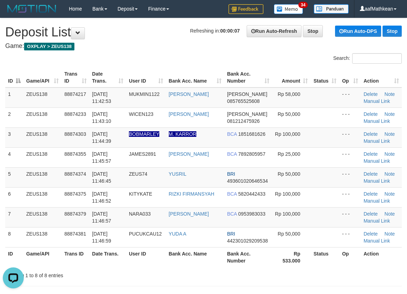
click at [129, 143] on tr "3 ZEUS138 88874303 01/10/2025 11:44:39 BOBMARLEY M. KARROR BCA 1851681626 Rp 10…" at bounding box center [203, 137] width 397 height 20
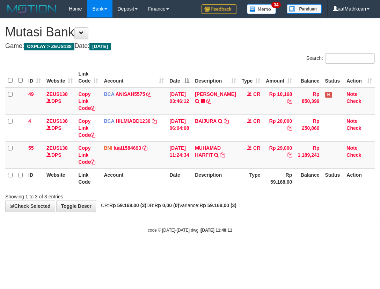
drag, startPoint x: 227, startPoint y: 192, endPoint x: 465, endPoint y: 178, distance: 239.2
click at [380, 178] on html "Toggle navigation Home Bank Account List Load By Website Group [OXPLAY] ZEUS138…" at bounding box center [190, 125] width 380 height 251
click at [216, 247] on body "Toggle navigation Home Bank Account List Load By Website Group [OXPLAY] ZEUS138…" at bounding box center [190, 125] width 380 height 251
drag, startPoint x: 98, startPoint y: 209, endPoint x: 134, endPoint y: 210, distance: 36.4
click at [127, 209] on div "**********" at bounding box center [190, 114] width 380 height 193
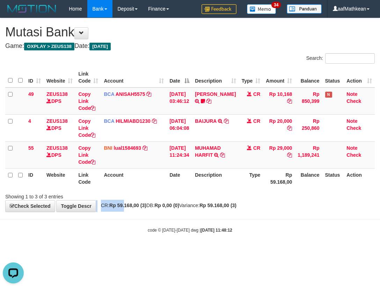
click at [168, 220] on body "Toggle navigation Home Bank Account List Load By Website Group [OXPLAY] ZEUS138…" at bounding box center [190, 125] width 380 height 251
click at [373, 251] on html "Toggle navigation Home Bank Account List Load By Website Group [OXPLAY] ZEUS138…" at bounding box center [190, 125] width 380 height 251
click at [179, 235] on body "Toggle navigation Home Bank Account List Load By Website Group [OXPLAY] ZEUS138…" at bounding box center [190, 125] width 380 height 251
click at [209, 251] on html "Toggle navigation Home Bank Account List Load By Website Group [OXPLAY] ZEUS138…" at bounding box center [190, 125] width 380 height 251
drag, startPoint x: 413, startPoint y: 297, endPoint x: 522, endPoint y: 309, distance: 109.7
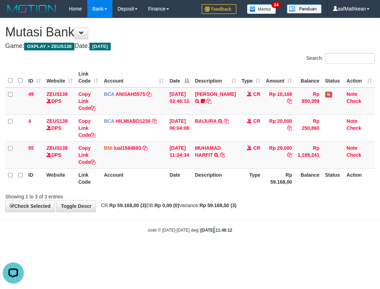
click at [380, 251] on html "Toggle navigation Home Bank Account List Load By Website Group [OXPLAY] ZEUS138…" at bounding box center [190, 125] width 380 height 251
click at [247, 209] on div "**********" at bounding box center [190, 114] width 380 height 193
drag, startPoint x: 106, startPoint y: 229, endPoint x: 170, endPoint y: 76, distance: 166.0
click at [110, 193] on body "Toggle navigation Home Bank Account List Load By Website Group [OXPLAY] ZEUS138…" at bounding box center [190, 125] width 380 height 251
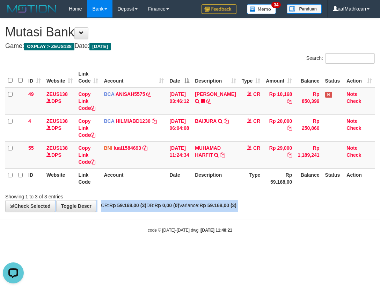
drag, startPoint x: 165, startPoint y: 176, endPoint x: 141, endPoint y: 48, distance: 130.2
click at [165, 163] on tbody "49 ZEUS138 DPS Copy Link Code BCA ANISAH5575 DPS ANISAH mutasi_20251001_3827 | …" at bounding box center [190, 127] width 370 height 81
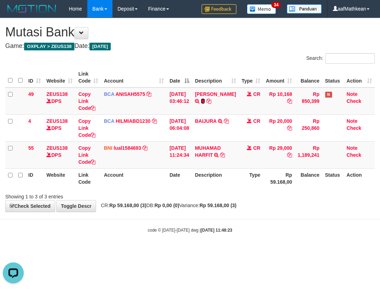
click at [201, 98] on link at bounding box center [203, 101] width 4 height 6
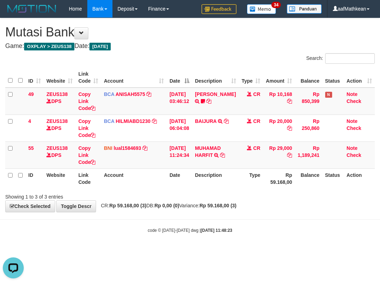
drag, startPoint x: 298, startPoint y: 246, endPoint x: 295, endPoint y: 242, distance: 4.1
click at [295, 243] on body "Toggle navigation Home Bank Account List Load By Website Group [OXPLAY] ZEUS138…" at bounding box center [190, 125] width 380 height 251
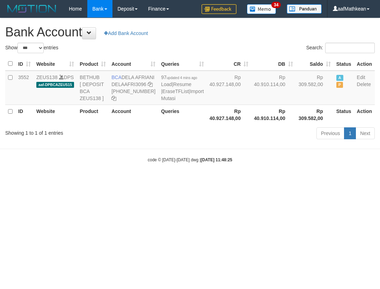
select select "***"
click at [148, 87] on icon at bounding box center [150, 84] width 5 height 5
click at [106, 180] on html "Toggle navigation Home Bank Account List Load By Website Group [OXPLAY] ZEUS138…" at bounding box center [190, 90] width 380 height 180
click at [113, 180] on html "Toggle navigation Home Bank Account List Load By Website Group [OXPLAY] ZEUS138…" at bounding box center [190, 90] width 380 height 180
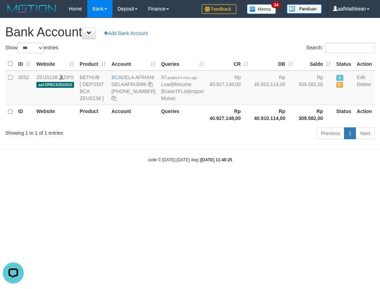
drag, startPoint x: 118, startPoint y: 230, endPoint x: 113, endPoint y: 226, distance: 6.2
click at [118, 180] on html "Toggle navigation Home Bank Account List Load By Website Group [OXPLAY] ZEUS138…" at bounding box center [190, 90] width 380 height 180
select select "***"
drag, startPoint x: 0, startPoint y: 0, endPoint x: 136, endPoint y: 221, distance: 259.6
click at [134, 180] on html "Toggle navigation Home Bank Account List Load By Website Group [OXPLAY] ZEUS138…" at bounding box center [190, 90] width 380 height 180
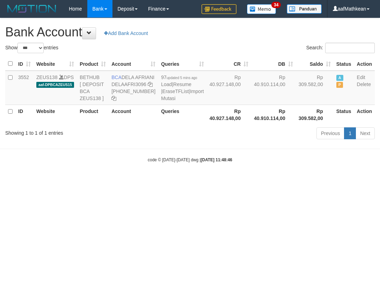
drag, startPoint x: 136, startPoint y: 221, endPoint x: 141, endPoint y: 223, distance: 5.2
click at [138, 180] on html "Toggle navigation Home Bank Account List Load By Website Group [OXPLAY] ZEUS138…" at bounding box center [190, 90] width 380 height 180
select select "***"
click at [274, 180] on html "Toggle navigation Home Bank Account List Load By Website Group [OXPLAY] ZEUS138…" at bounding box center [190, 90] width 380 height 180
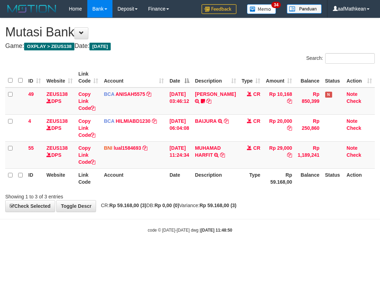
drag, startPoint x: 200, startPoint y: 191, endPoint x: 205, endPoint y: 197, distance: 7.4
click at [202, 194] on div "Showing 1 to 3 of 3 entries" at bounding box center [190, 195] width 380 height 10
click at [208, 197] on div "Showing 1 to 3 of 3 entries" at bounding box center [190, 195] width 380 height 10
click at [208, 194] on div "Showing 1 to 3 of 3 entries" at bounding box center [190, 195] width 380 height 10
click at [247, 180] on tr "ID Website Link Code Account Date Description Type Rp 59.168,00 Balance Status …" at bounding box center [190, 178] width 370 height 20
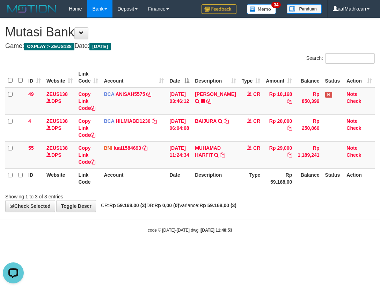
drag, startPoint x: 113, startPoint y: 195, endPoint x: 378, endPoint y: 213, distance: 265.6
click at [114, 196] on div "Showing 1 to 3 of 3 entries" at bounding box center [79, 195] width 148 height 10
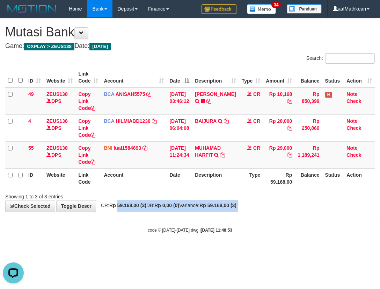
click at [317, 215] on body "Toggle navigation Home Bank Account List Load By Website Group [OXPLAY] ZEUS138…" at bounding box center [190, 125] width 380 height 251
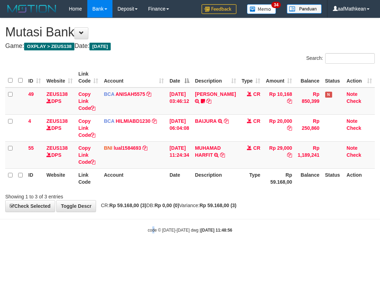
drag, startPoint x: 155, startPoint y: 226, endPoint x: 163, endPoint y: 231, distance: 9.2
click at [156, 226] on body "Toggle navigation Home Bank Account List Load By Website Group [OXPLAY] ZEUS138…" at bounding box center [190, 125] width 380 height 251
drag, startPoint x: 163, startPoint y: 231, endPoint x: 378, endPoint y: 233, distance: 215.0
click at [346, 234] on body "Toggle navigation Home Bank Account List Load By Website Group [OXPLAY] ZEUS138…" at bounding box center [190, 125] width 380 height 251
click at [167, 205] on span "CR: Rp 59.168,00 (3) DB: Rp 0,00 (0) Variance: Rp 59.168,00 (3)" at bounding box center [167, 205] width 139 height 6
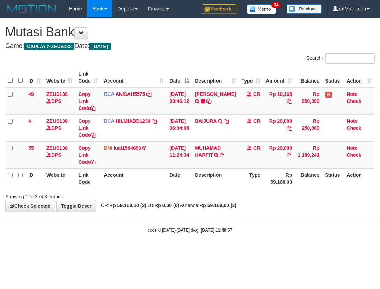
click at [169, 207] on strong "Rp 0,00 (0)" at bounding box center [167, 205] width 25 height 6
drag, startPoint x: 171, startPoint y: 207, endPoint x: 375, endPoint y: 211, distance: 203.5
click at [210, 209] on div "**********" at bounding box center [190, 114] width 380 height 193
click at [143, 179] on th "Account" at bounding box center [134, 178] width 66 height 20
drag, startPoint x: 210, startPoint y: 154, endPoint x: 253, endPoint y: 242, distance: 98.4
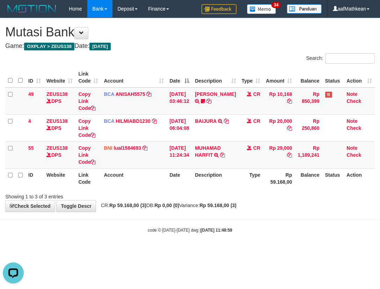
click at [214, 159] on tbody "49 ZEUS138 DPS Copy Link Code BCA ANISAH5575 DPS ANISAH mutasi_20251001_3827 | …" at bounding box center [190, 127] width 370 height 81
click at [253, 245] on body "Toggle navigation Home Bank Account List Load By Website Group [OXPLAY] ZEUS138…" at bounding box center [190, 125] width 380 height 251
click at [257, 247] on body "Toggle navigation Home Bank Account List Load By Website Group [OXPLAY] ZEUS138…" at bounding box center [190, 125] width 380 height 251
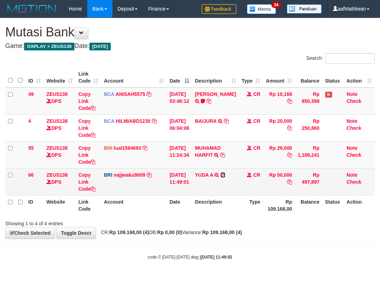
click at [226, 172] on icon at bounding box center [223, 174] width 5 height 5
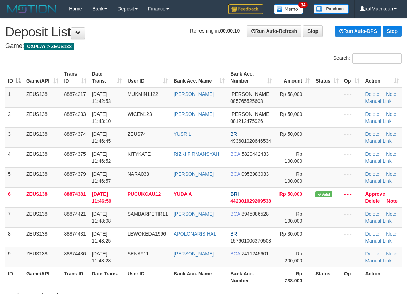
click at [136, 59] on div "Search:" at bounding box center [203, 59] width 407 height 12
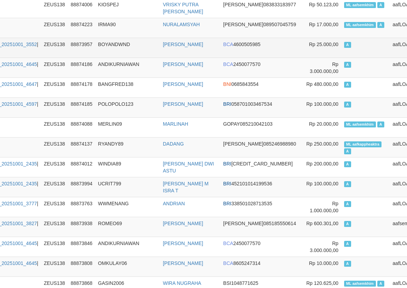
scroll to position [309, 66]
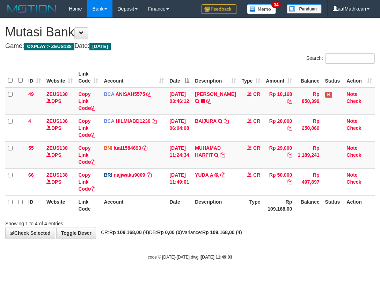
click at [163, 201] on th "Account" at bounding box center [134, 205] width 66 height 20
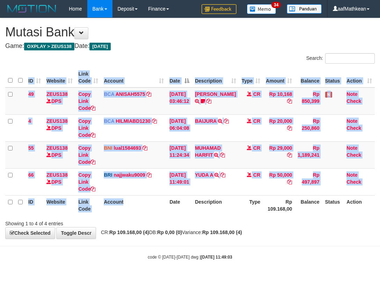
drag, startPoint x: 168, startPoint y: 207, endPoint x: 179, endPoint y: 223, distance: 19.6
click at [175, 223] on div "Search: ID Website Link Code Account Date Description Type Amount Balance Statu…" at bounding box center [190, 140] width 370 height 174
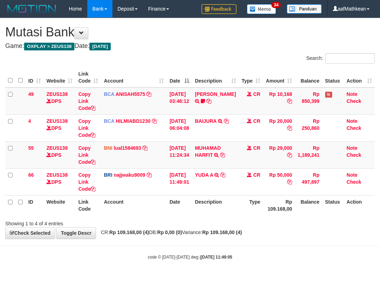
click at [220, 221] on div "Showing 1 to 4 of 4 entries" at bounding box center [190, 222] width 380 height 10
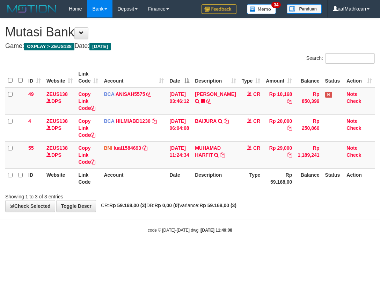
click at [222, 224] on body "Toggle navigation Home Bank Account List Load By Website Group [OXPLAY] ZEUS138…" at bounding box center [190, 125] width 380 height 251
click at [220, 223] on body "Toggle navigation Home Bank Account List Load By Website Group [OXPLAY] ZEUS138…" at bounding box center [190, 125] width 380 height 251
click at [161, 217] on body "Toggle navigation Home Bank Account List Load By Website Group [OXPLAY] ZEUS138…" at bounding box center [190, 125] width 380 height 251
drag, startPoint x: 198, startPoint y: 207, endPoint x: 217, endPoint y: 206, distance: 18.5
click at [206, 206] on span "CR: Rp 59.168,00 (3) DB: Rp 0,00 (0) Variance: Rp 59.168,00 (3)" at bounding box center [167, 205] width 139 height 6
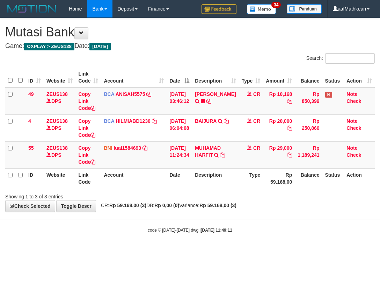
drag, startPoint x: 190, startPoint y: 199, endPoint x: 277, endPoint y: 203, distance: 87.8
click at [191, 200] on div "**********" at bounding box center [190, 114] width 380 height 193
click at [124, 222] on body "Toggle navigation Home Bank Account List Load By Website Group [OXPLAY] ZEUS138…" at bounding box center [190, 125] width 380 height 251
drag, startPoint x: 147, startPoint y: 132, endPoint x: 379, endPoint y: 187, distance: 238.6
click at [169, 139] on tr "4 ZEUS138 DPS Copy Link Code BCA HILMIABD1230 DPS HILMI ABDILLAH mutasi_2025100…" at bounding box center [190, 127] width 370 height 27
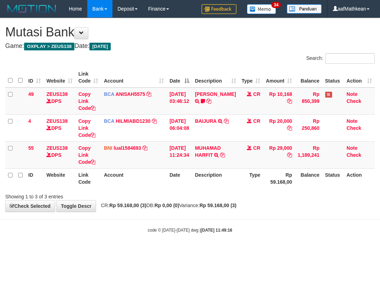
click at [177, 208] on strong "Rp 0,00 (0)" at bounding box center [167, 205] width 25 height 6
drag, startPoint x: 195, startPoint y: 210, endPoint x: 215, endPoint y: 209, distance: 20.0
click at [200, 210] on div "**********" at bounding box center [190, 114] width 380 height 193
click at [223, 196] on div "Showing 1 to 3 of 3 entries" at bounding box center [190, 195] width 380 height 10
click at [222, 195] on div "Showing 1 to 3 of 3 entries" at bounding box center [190, 195] width 380 height 10
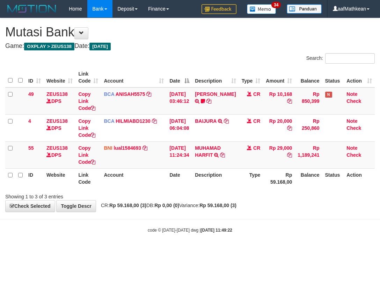
click at [253, 213] on body "Toggle navigation Home Bank Account List Load By Website Group [OXPLAY] ZEUS138…" at bounding box center [190, 125] width 380 height 251
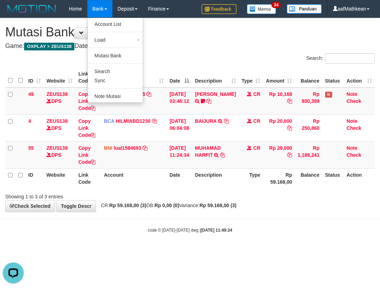
click at [324, 237] on body "Toggle navigation Home Bank Account List Load By Website Group [OXPLAY] ZEUS138…" at bounding box center [190, 125] width 380 height 251
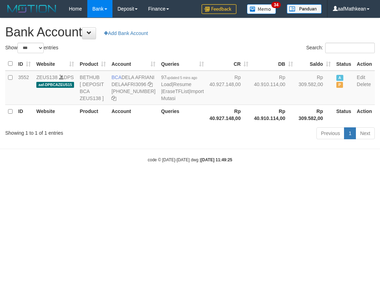
select select "***"
click at [252, 180] on html "Toggle navigation Home Bank Account List Load By Website Group [OXPLAY] ZEUS138…" at bounding box center [190, 90] width 380 height 180
select select "***"
